Goal: Task Accomplishment & Management: Manage account settings

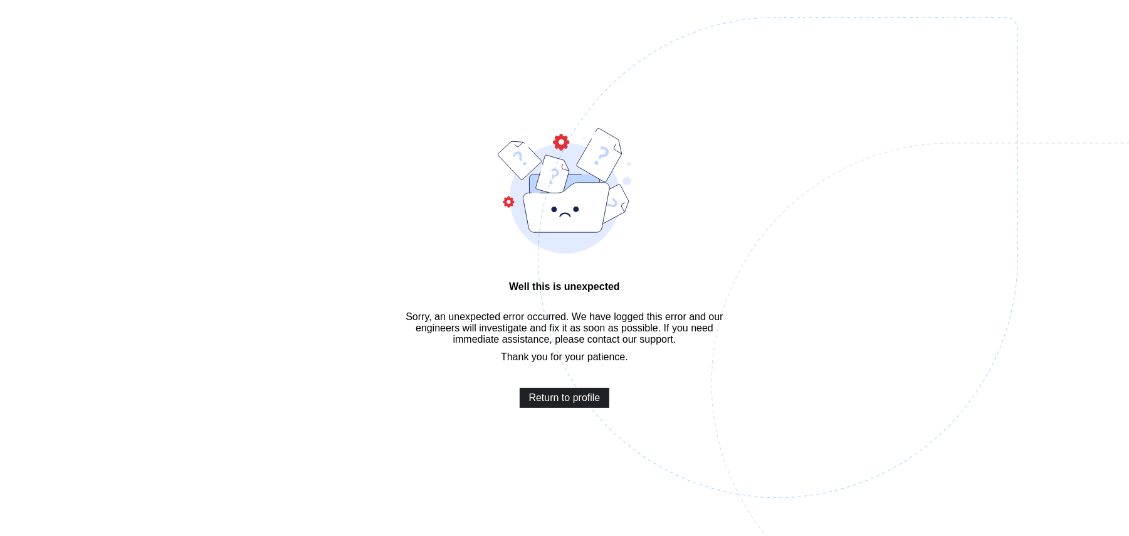
click at [542, 401] on span "Return to profile" at bounding box center [564, 397] width 71 height 11
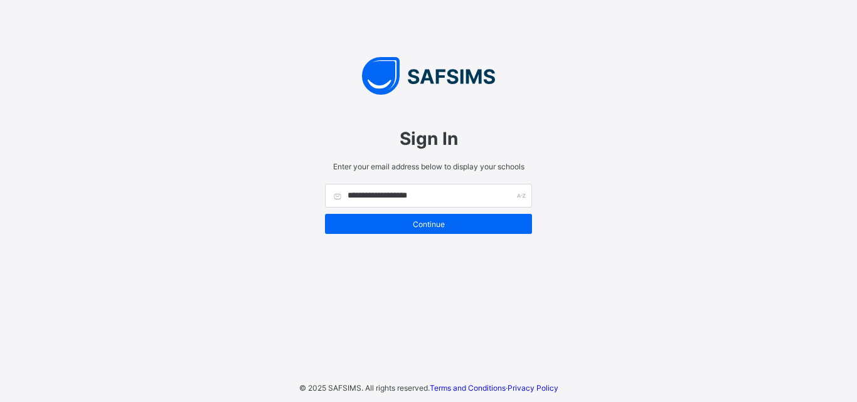
click at [390, 211] on form "**********" at bounding box center [428, 209] width 207 height 50
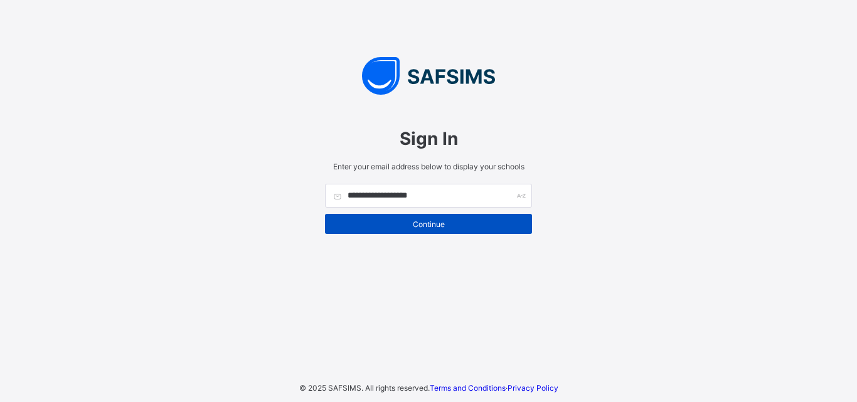
click at [393, 225] on span "Continue" at bounding box center [428, 223] width 188 height 9
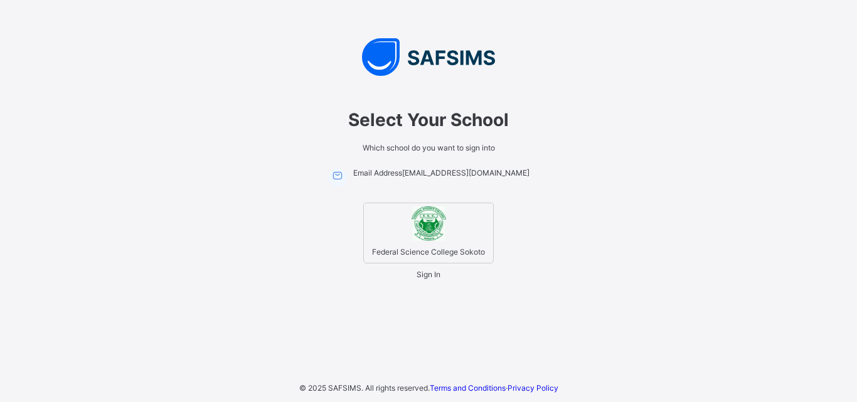
click at [432, 235] on div "Federal Science College Sokoto" at bounding box center [428, 233] width 130 height 61
click at [431, 278] on span "Sign In" at bounding box center [428, 274] width 24 height 9
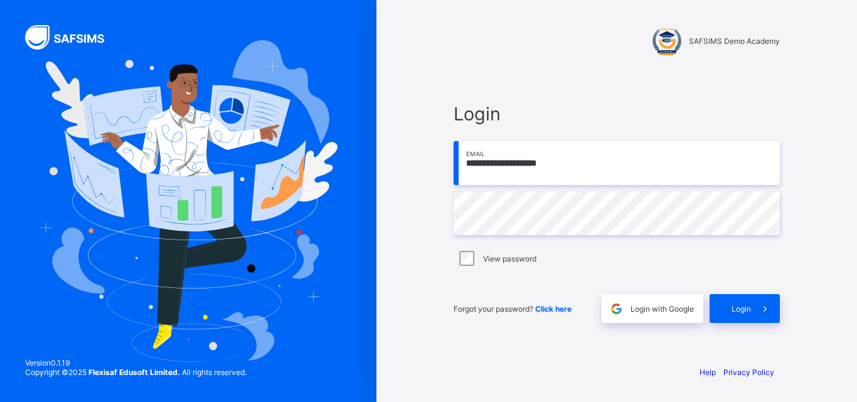
click at [483, 258] on label "View password" at bounding box center [509, 258] width 53 height 9
click at [768, 318] on span at bounding box center [765, 308] width 29 height 29
drag, startPoint x: 783, startPoint y: 107, endPoint x: 735, endPoint y: 176, distance: 83.3
click at [783, 107] on div "**********" at bounding box center [616, 213] width 351 height 284
click at [490, 262] on label "View password" at bounding box center [509, 258] width 53 height 9
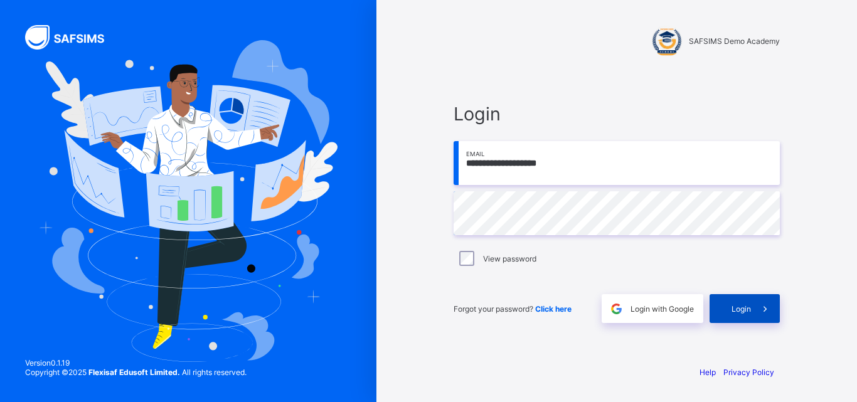
click at [742, 315] on div "Login" at bounding box center [744, 308] width 70 height 29
click at [810, 126] on div "**********" at bounding box center [616, 201] width 480 height 402
click at [495, 253] on div "View password" at bounding box center [617, 258] width 320 height 15
click at [520, 267] on div "View password" at bounding box center [616, 258] width 326 height 26
click at [520, 265] on div "View password" at bounding box center [617, 258] width 320 height 15
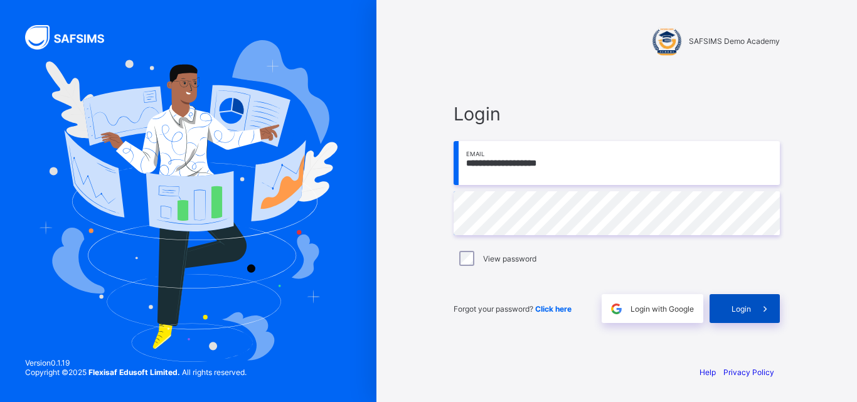
click at [768, 319] on span at bounding box center [765, 308] width 29 height 29
click at [715, 293] on div "Forgot your password? Click here Login with Google Login" at bounding box center [616, 302] width 326 height 41
click at [720, 316] on div "Login" at bounding box center [744, 308] width 70 height 29
click at [463, 250] on div "View password" at bounding box center [616, 258] width 326 height 26
click at [392, 241] on div "**********" at bounding box center [616, 201] width 480 height 402
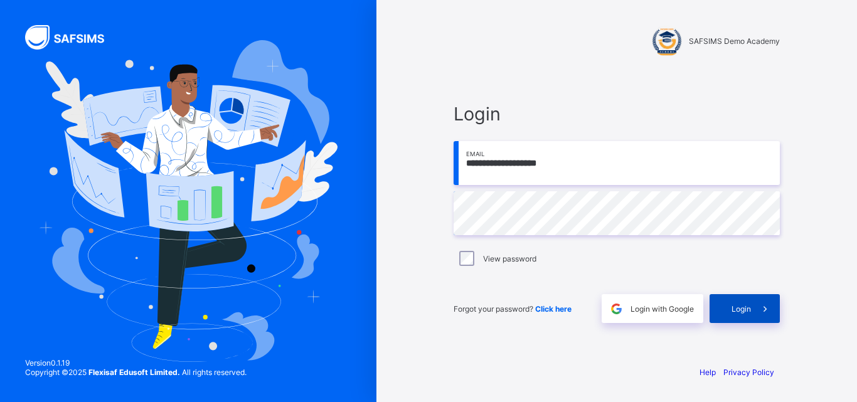
click at [773, 309] on span at bounding box center [765, 308] width 29 height 29
click at [723, 310] on div "Login" at bounding box center [744, 308] width 70 height 29
